Goal: Task Accomplishment & Management: Manage account settings

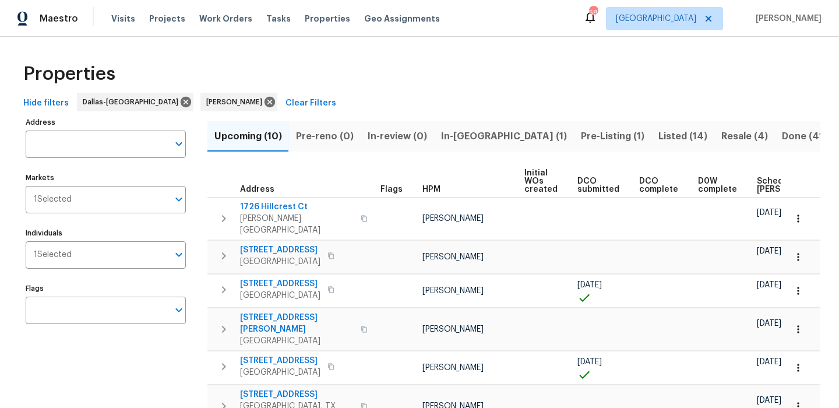
click at [774, 179] on span "Scheduled [PERSON_NAME]" at bounding box center [790, 185] width 66 height 16
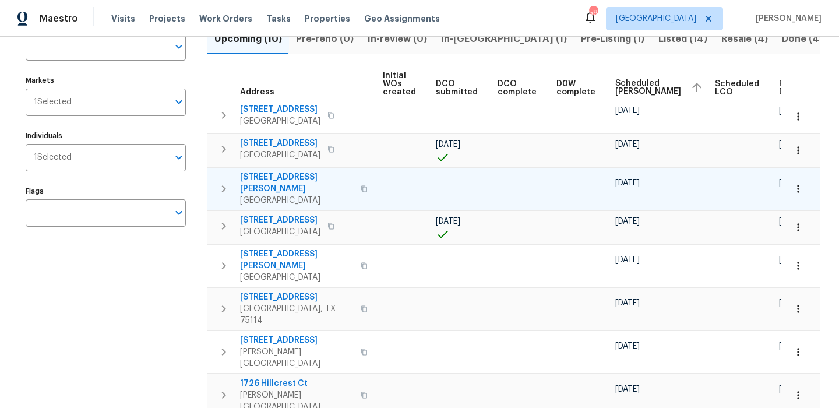
scroll to position [100, 0]
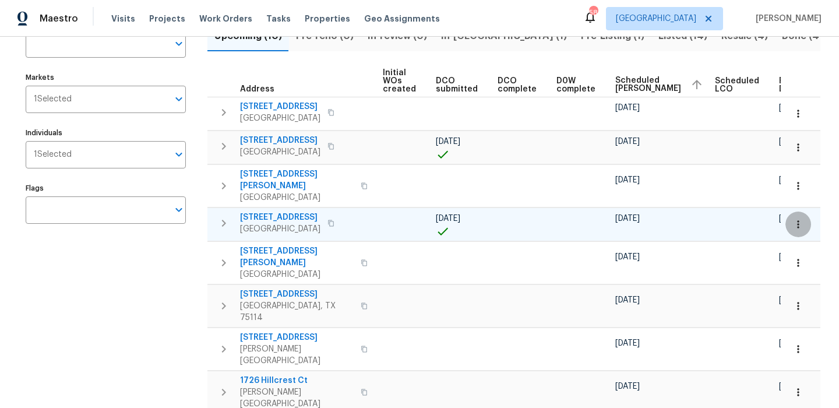
click at [799, 218] on icon "button" at bounding box center [798, 224] width 12 height 12
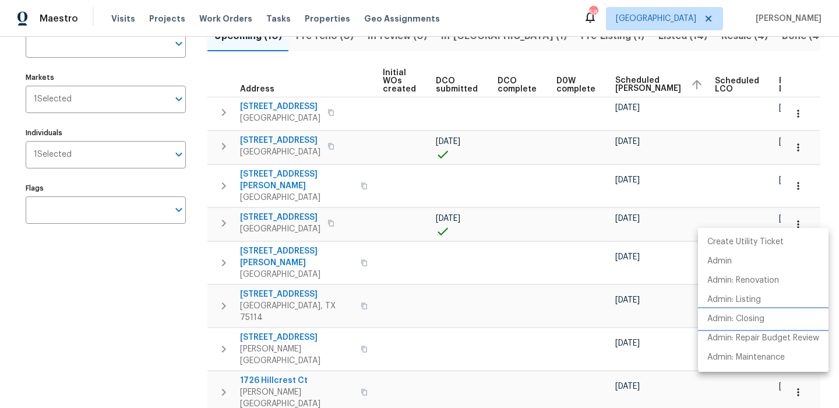
click at [740, 316] on p "Admin: Closing" at bounding box center [735, 319] width 57 height 12
click at [429, 168] on div at bounding box center [419, 204] width 839 height 408
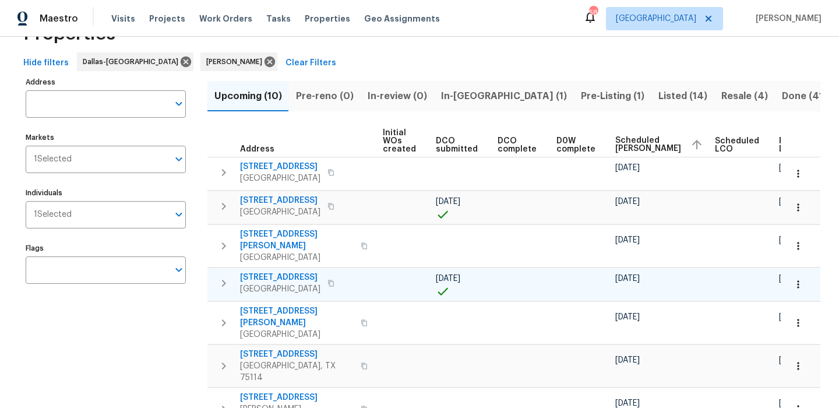
scroll to position [0, 0]
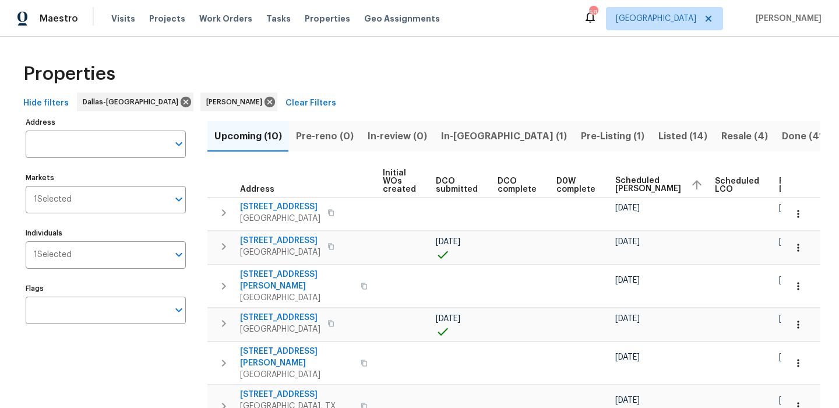
click at [581, 133] on span "Pre-Listing (1)" at bounding box center [613, 136] width 64 height 16
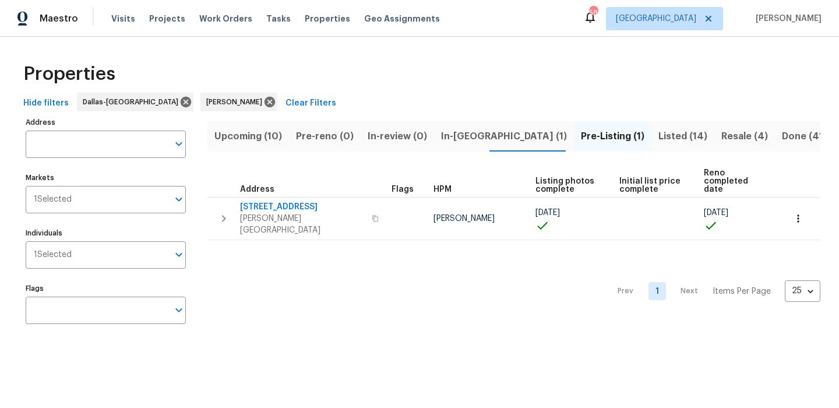
click at [445, 145] on button "In-reno (1)" at bounding box center [504, 136] width 140 height 30
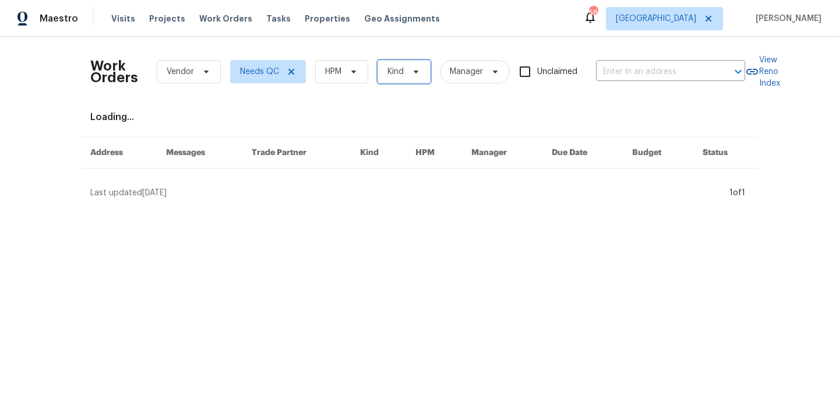
click at [380, 73] on span "Kind" at bounding box center [404, 71] width 53 height 23
click at [348, 69] on span at bounding box center [351, 71] width 13 height 9
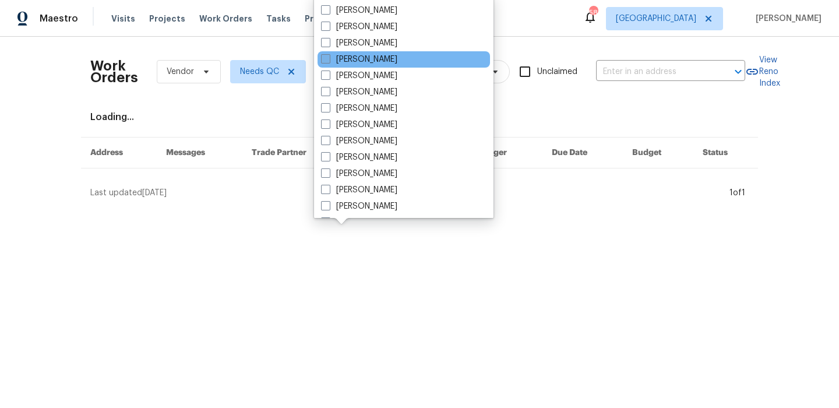
scroll to position [145, 0]
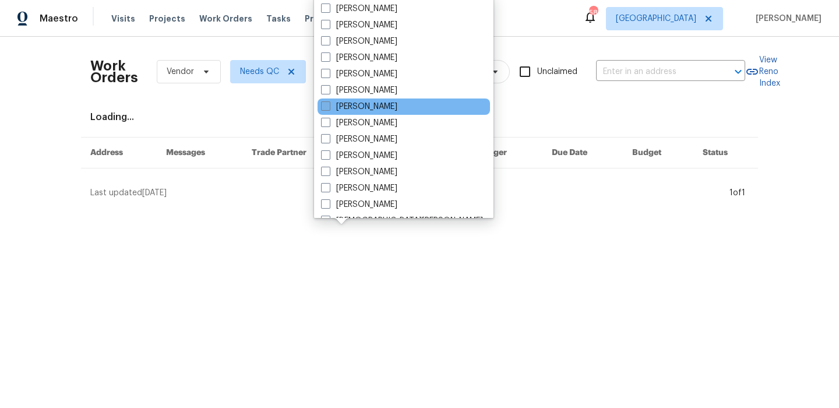
click at [397, 104] on label "[PERSON_NAME]" at bounding box center [359, 107] width 76 height 12
click at [329, 104] on input "[PERSON_NAME]" at bounding box center [325, 105] width 8 height 8
checkbox input "true"
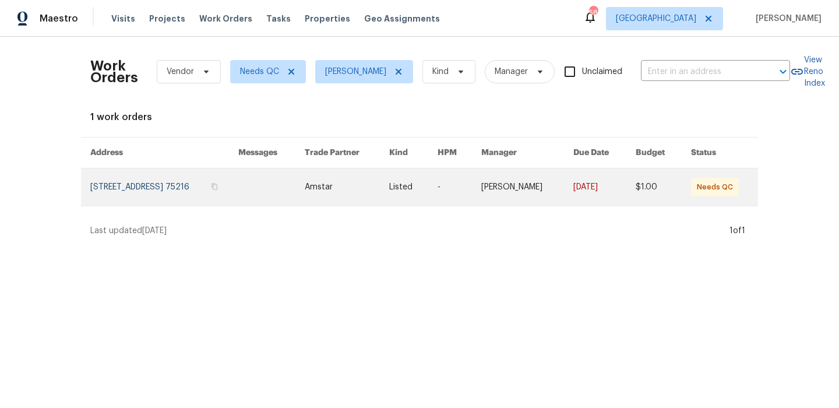
click at [157, 189] on link at bounding box center [164, 186] width 148 height 37
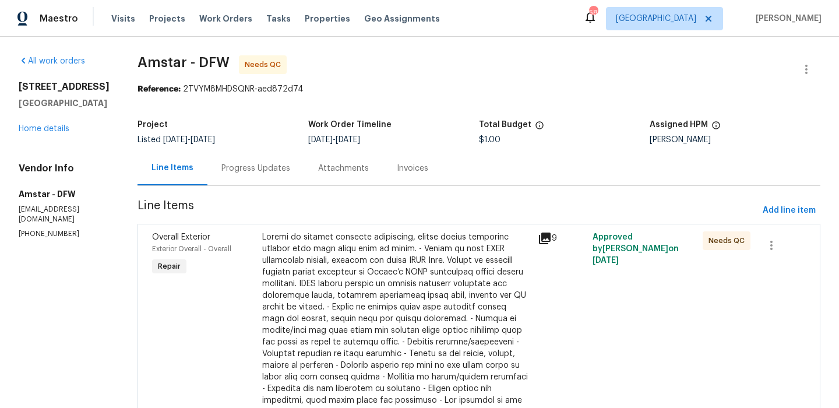
click at [538, 239] on icon at bounding box center [545, 238] width 14 height 14
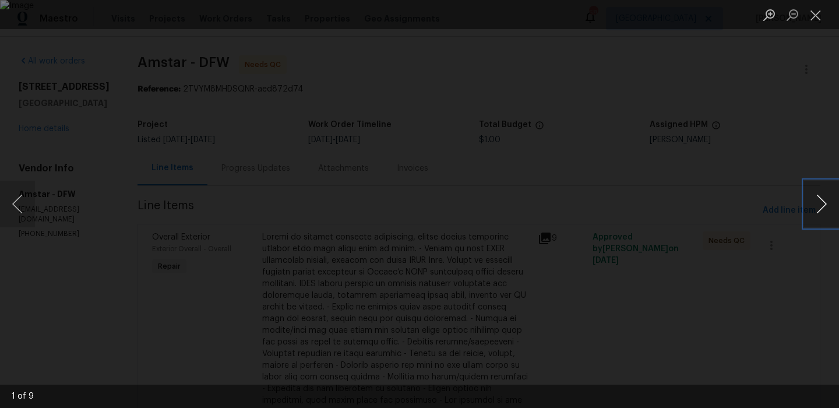
click at [821, 204] on button "Next image" at bounding box center [821, 204] width 35 height 47
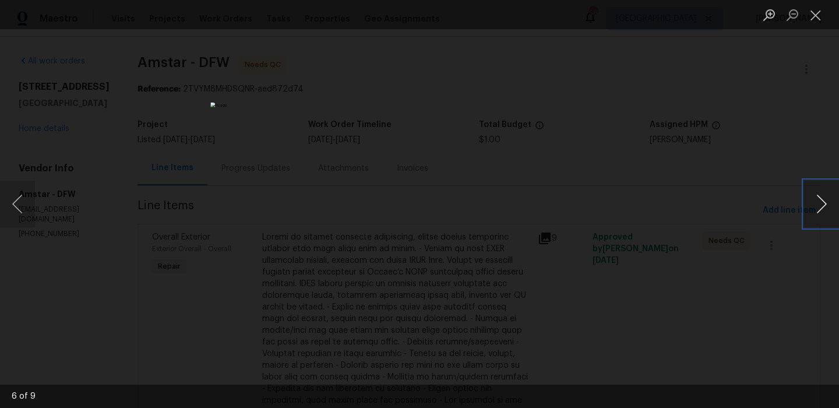
click at [821, 204] on button "Next image" at bounding box center [821, 204] width 35 height 47
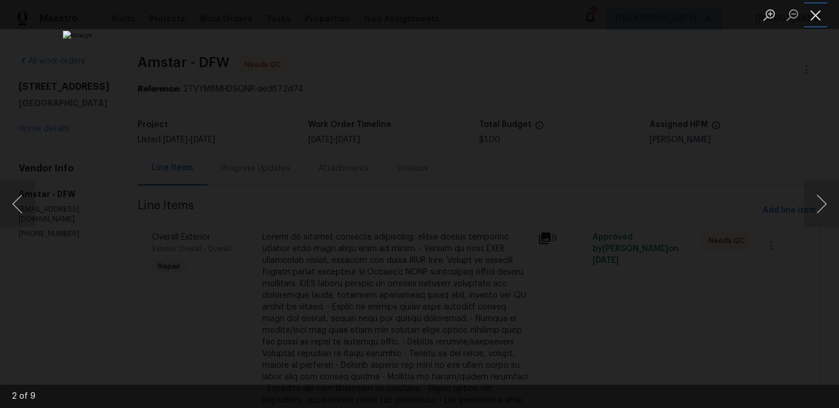
click at [816, 10] on button "Close lightbox" at bounding box center [815, 15] width 23 height 20
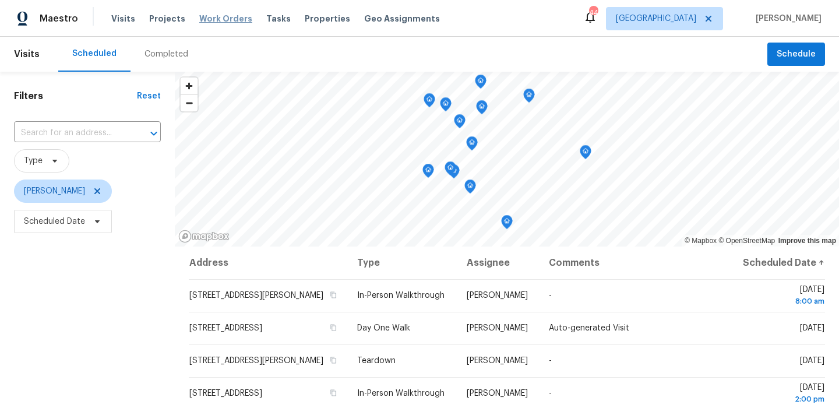
scroll to position [165, 0]
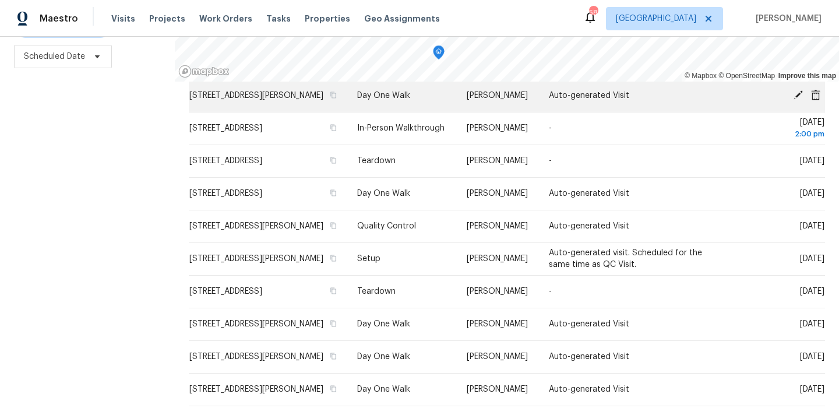
scroll to position [250, 0]
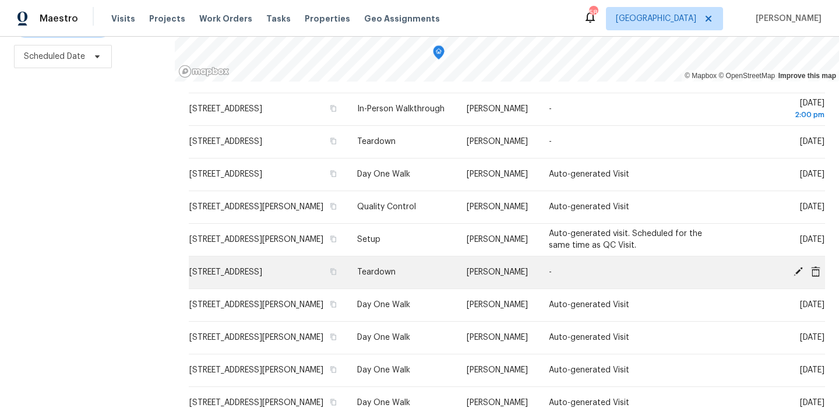
click at [797, 277] on icon at bounding box center [798, 271] width 10 height 10
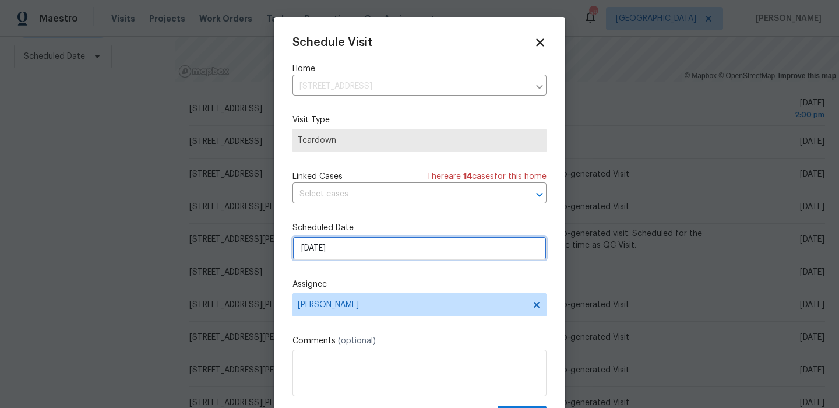
select select "9"
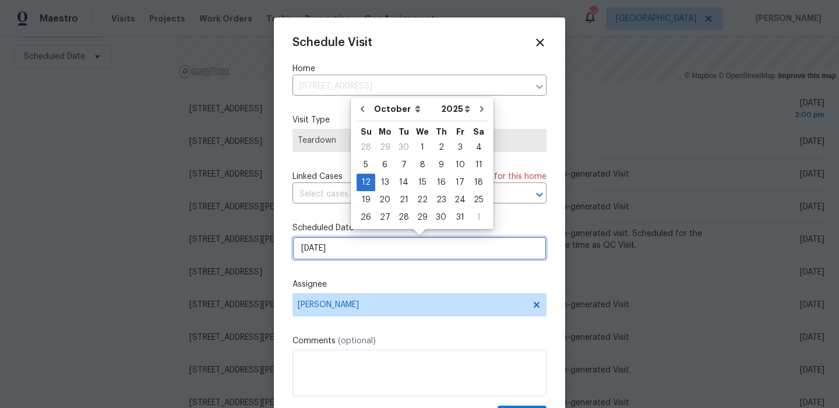
click at [380, 242] on input "[DATE]" at bounding box center [419, 248] width 254 height 23
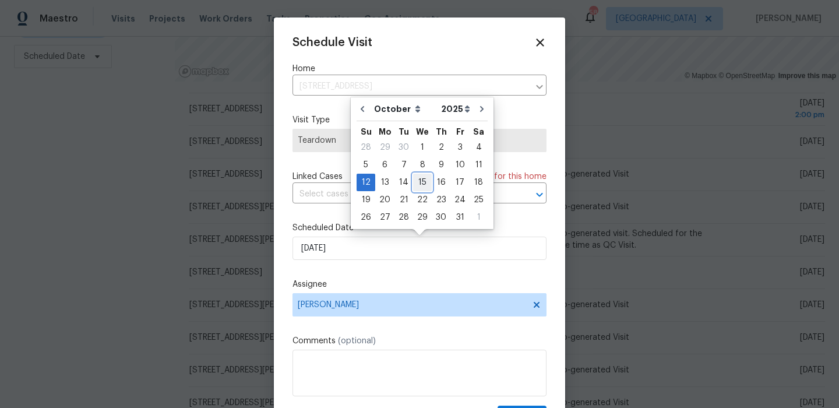
click at [424, 181] on div "15" at bounding box center [422, 182] width 19 height 16
type input "[DATE]"
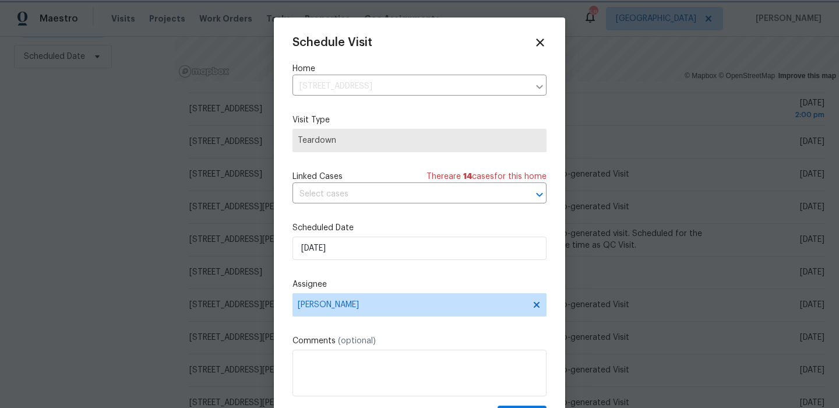
scroll to position [21, 0]
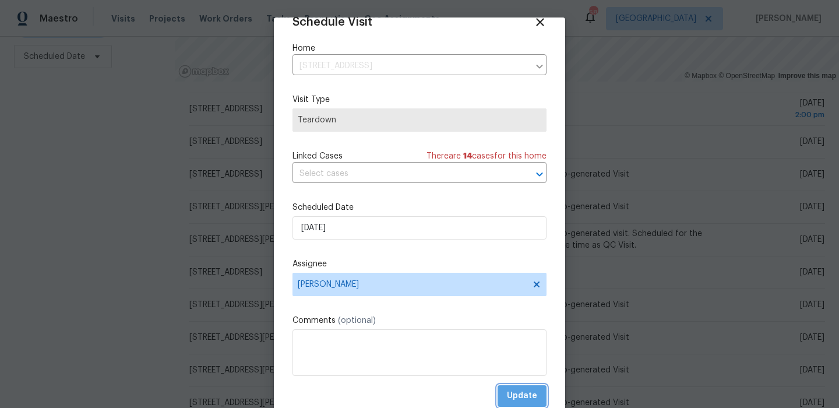
click at [533, 391] on span "Update" at bounding box center [522, 396] width 30 height 15
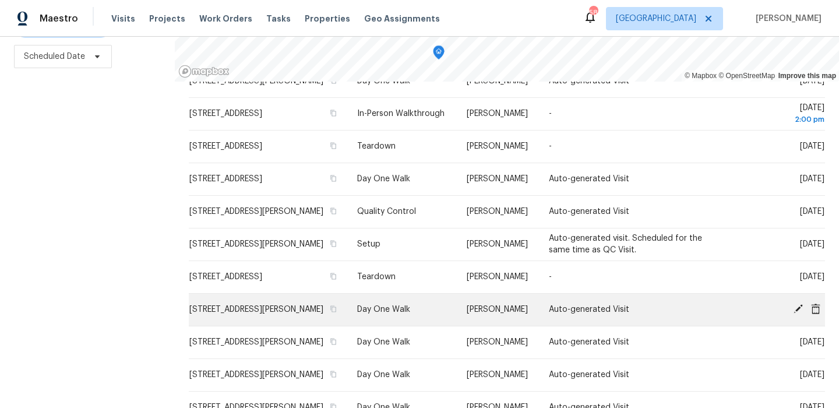
scroll to position [235, 0]
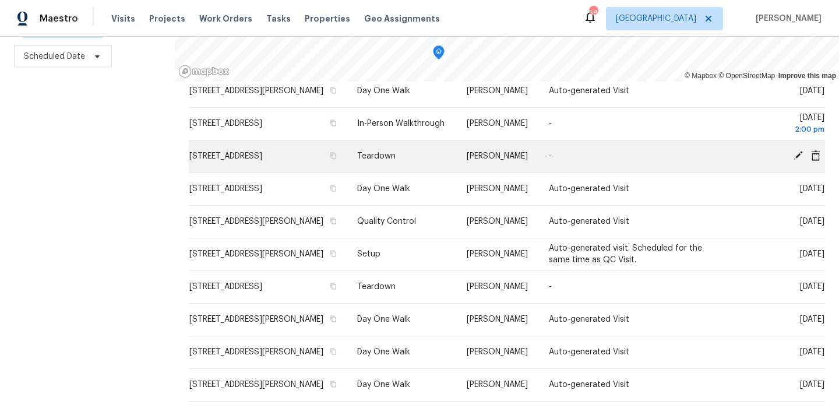
click at [796, 161] on icon at bounding box center [798, 155] width 10 height 10
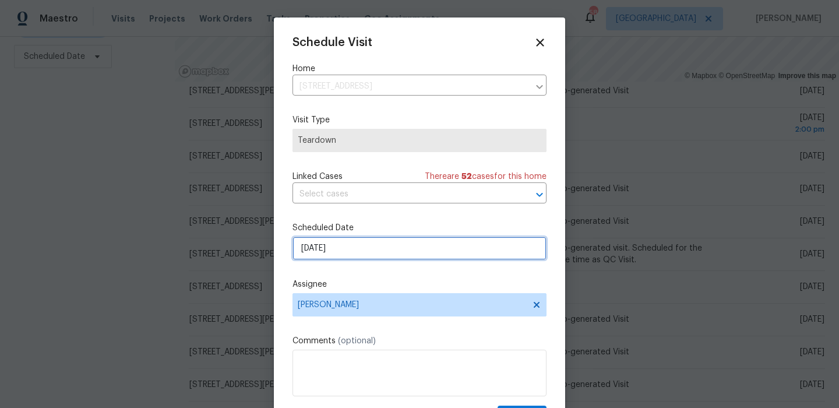
click at [386, 241] on input "[DATE]" at bounding box center [419, 248] width 254 height 23
select select "9"
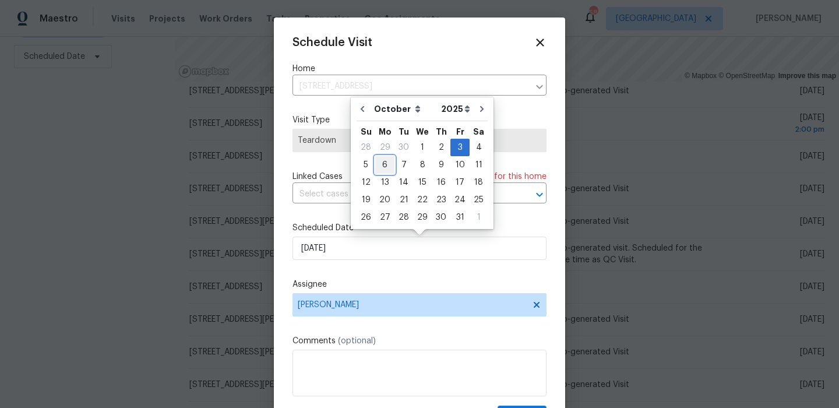
click at [386, 169] on div "6" at bounding box center [384, 165] width 19 height 16
type input "[DATE]"
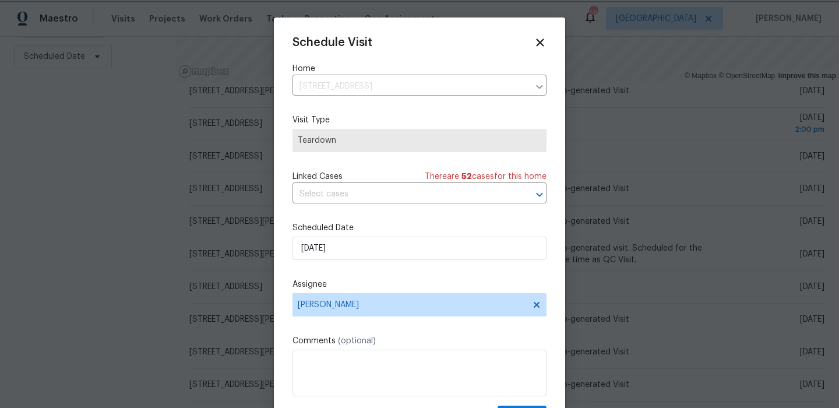
scroll to position [21, 0]
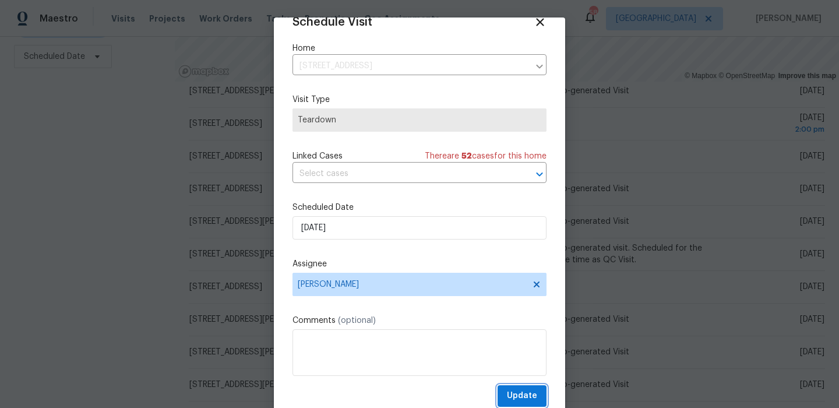
click at [514, 393] on span "Update" at bounding box center [522, 396] width 30 height 15
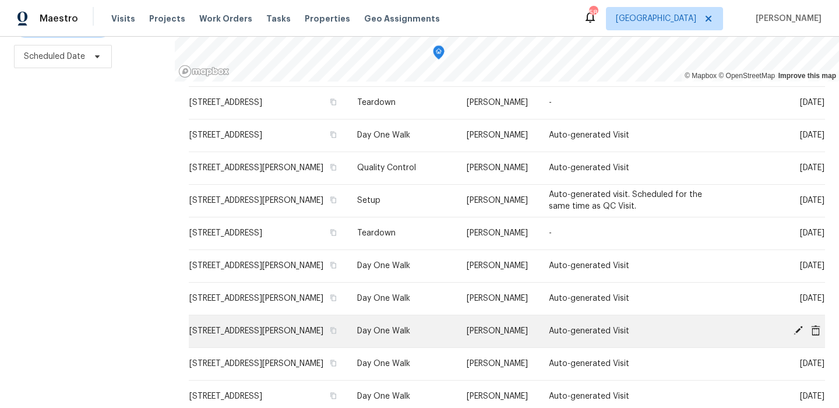
scroll to position [280, 0]
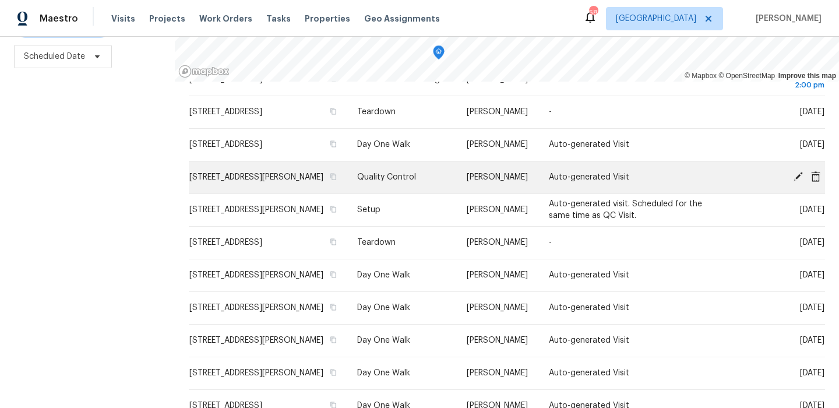
click at [799, 181] on icon at bounding box center [798, 176] width 9 height 9
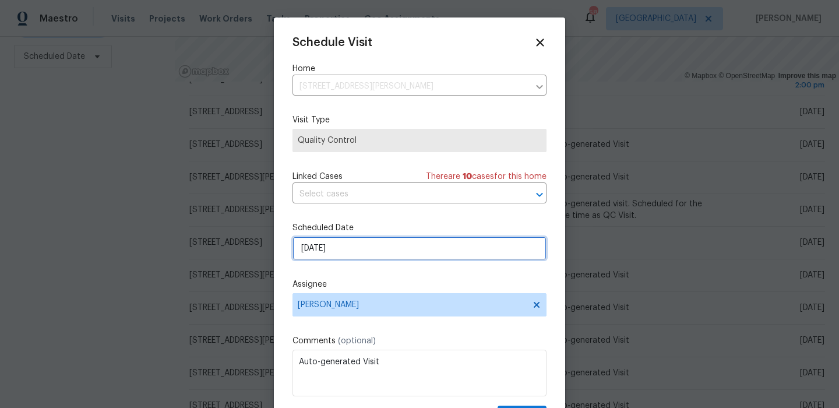
click at [339, 252] on input "[DATE]" at bounding box center [419, 248] width 254 height 23
select select "9"
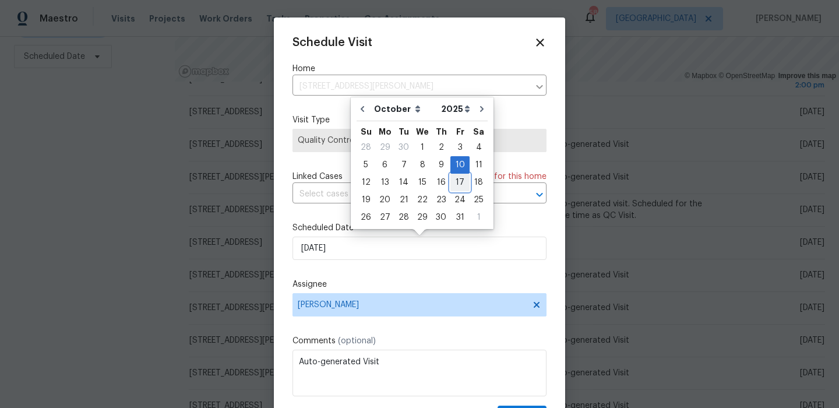
click at [456, 187] on div "17" at bounding box center [459, 182] width 19 height 16
type input "[DATE]"
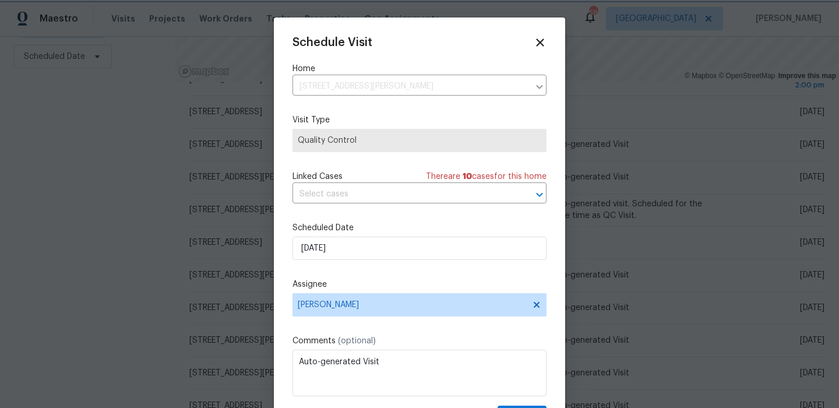
scroll to position [21, 0]
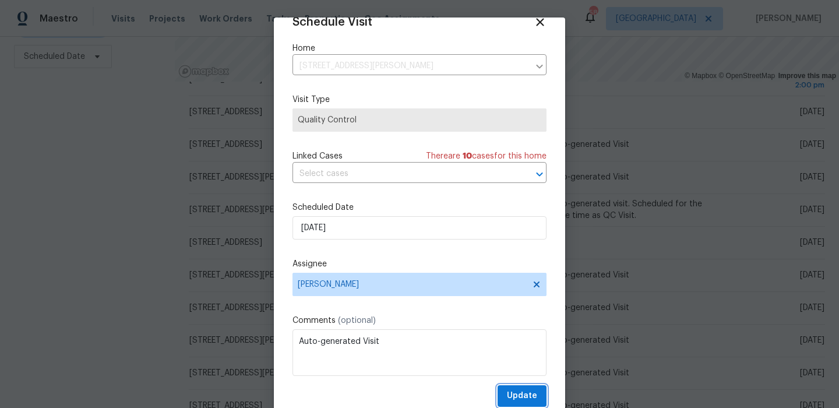
click at [523, 392] on span "Update" at bounding box center [522, 396] width 30 height 15
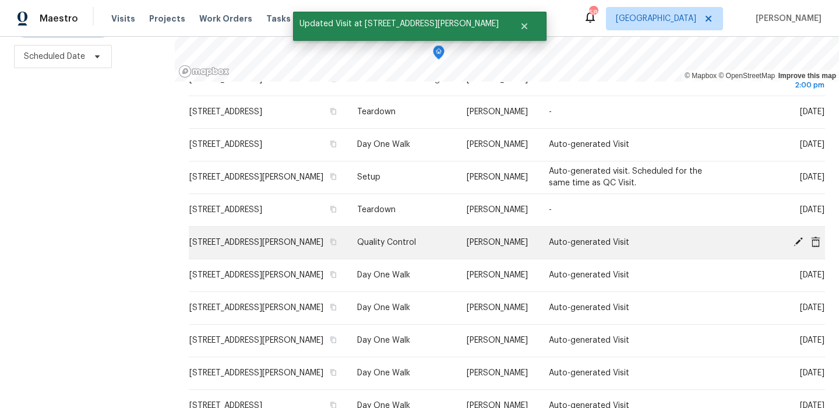
click at [801, 247] on icon at bounding box center [798, 242] width 10 height 10
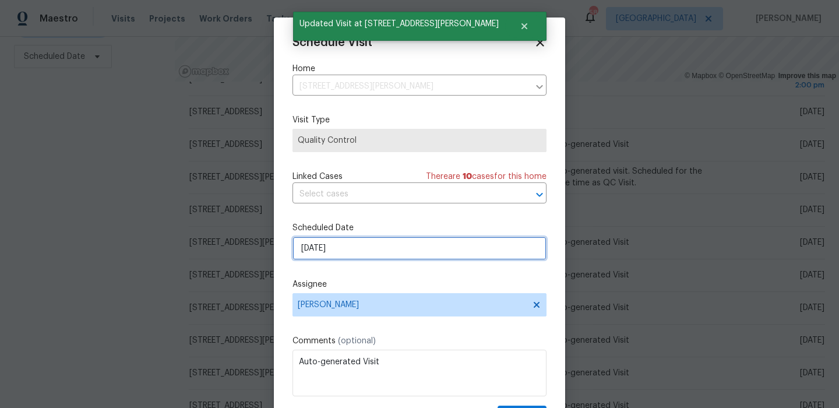
click at [365, 257] on input "[DATE]" at bounding box center [419, 248] width 254 height 23
select select "9"
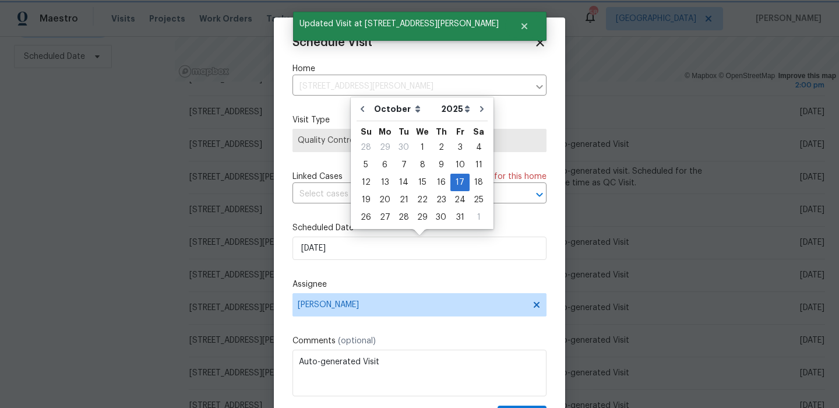
click at [649, 242] on div at bounding box center [419, 204] width 839 height 408
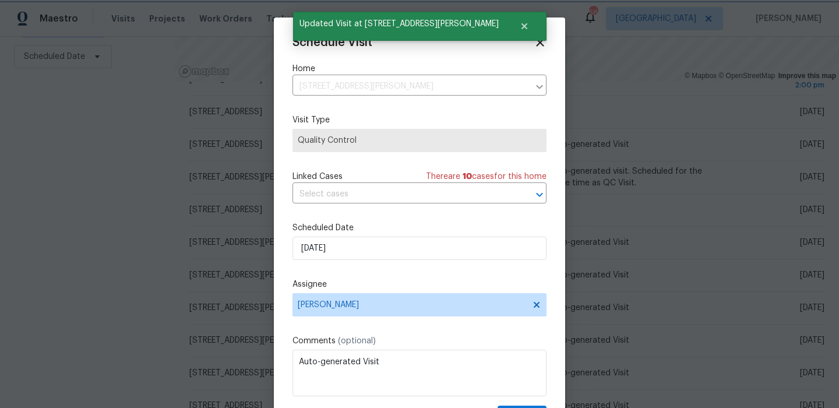
click at [648, 245] on div at bounding box center [419, 204] width 839 height 408
click at [591, 167] on div at bounding box center [419, 204] width 839 height 408
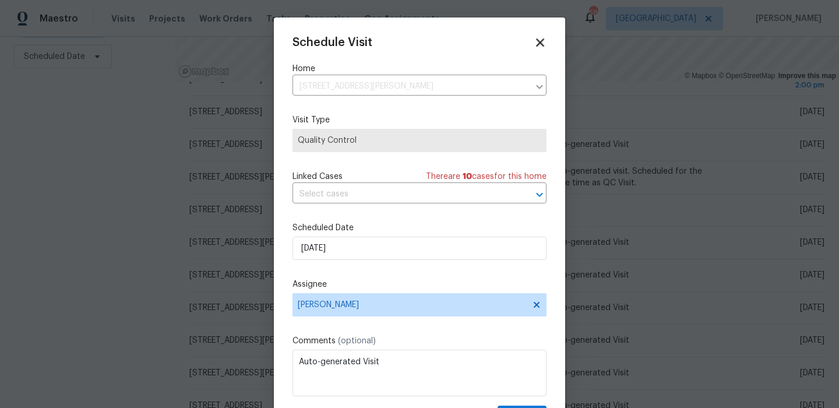
click at [540, 42] on icon at bounding box center [540, 42] width 8 height 8
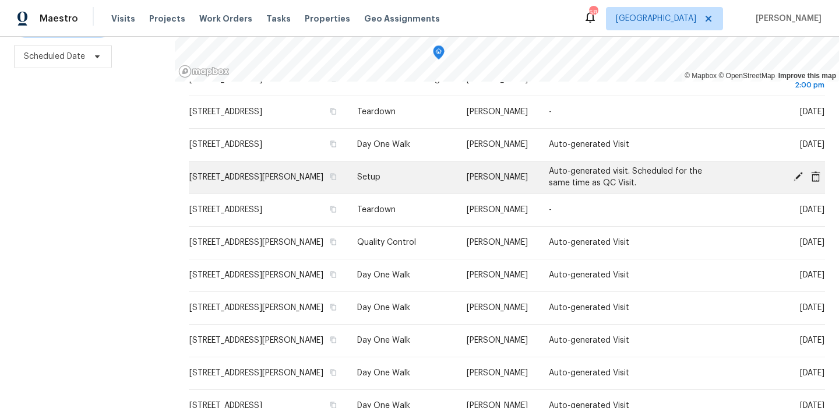
click at [803, 182] on icon at bounding box center [798, 176] width 10 height 10
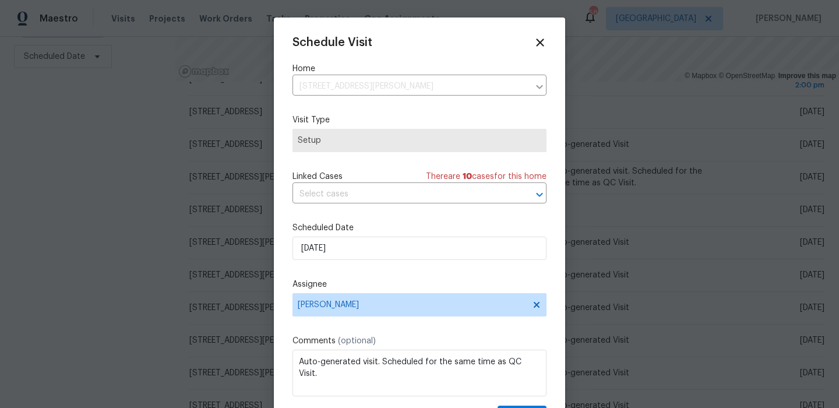
click at [471, 263] on div "Schedule Visit Home [STREET_ADDRESS][PERSON_NAME] ​ Visit Type Setup Linked Cas…" at bounding box center [419, 231] width 254 height 391
click at [471, 251] on input "[DATE]" at bounding box center [419, 248] width 254 height 23
select select "9"
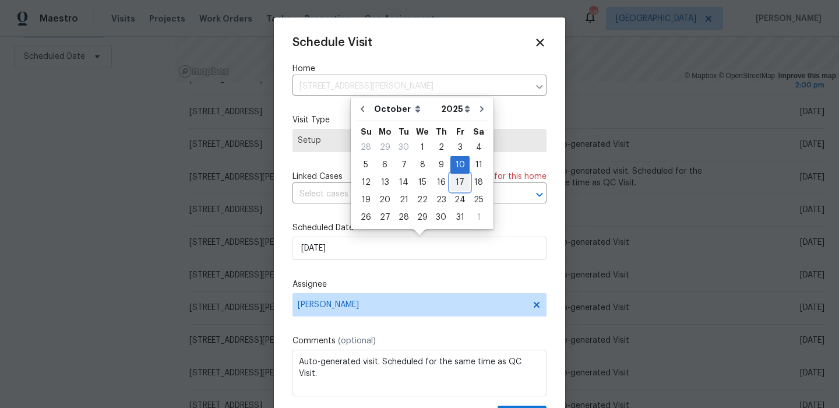
click at [451, 175] on div "17" at bounding box center [459, 182] width 19 height 16
type input "[DATE]"
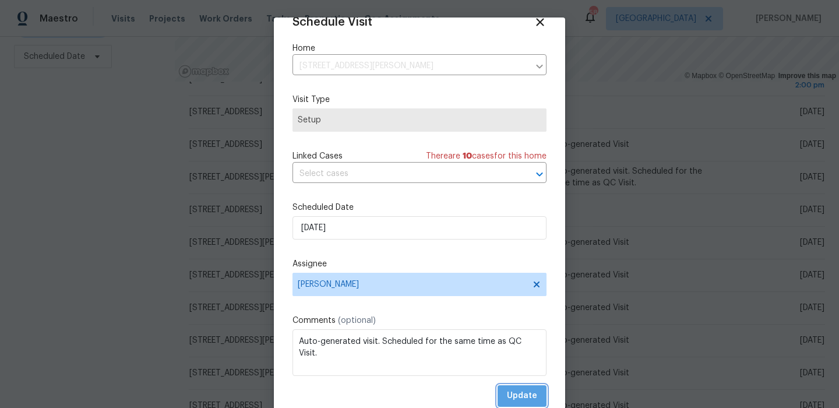
click at [524, 396] on span "Update" at bounding box center [522, 396] width 30 height 15
